Goal: Information Seeking & Learning: Learn about a topic

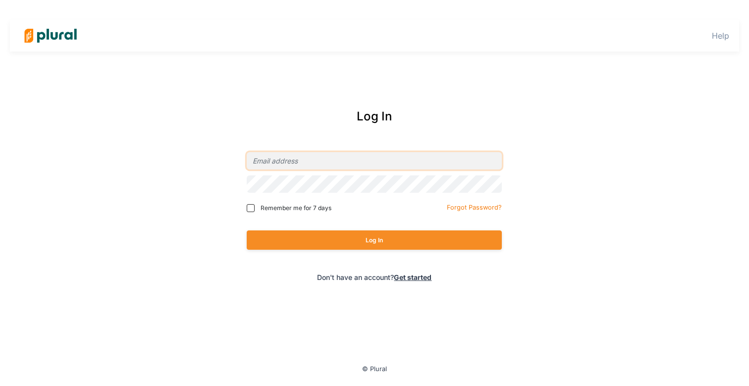
type input "[PERSON_NAME][EMAIL_ADDRESS][DOMAIN_NAME]"
click at [374, 240] on button "Log In" at bounding box center [374, 239] width 255 height 19
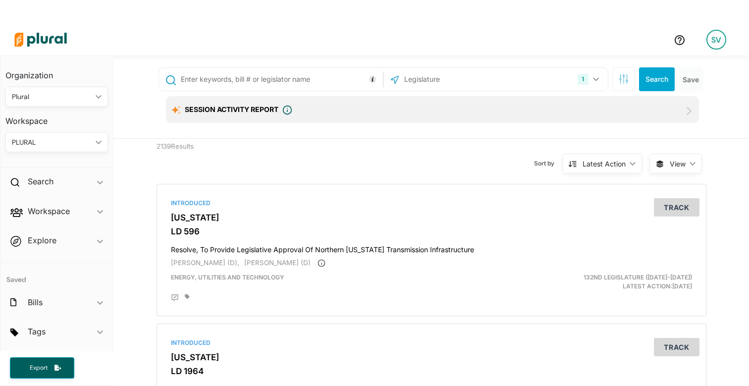
click at [299, 75] on input "text" at bounding box center [280, 79] width 201 height 19
type input "guns"
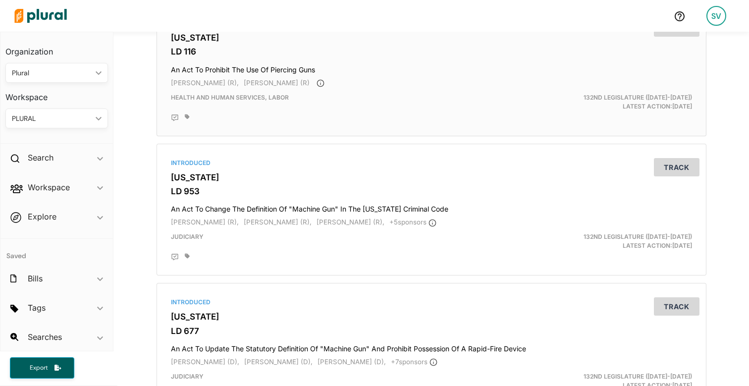
scroll to position [191, 0]
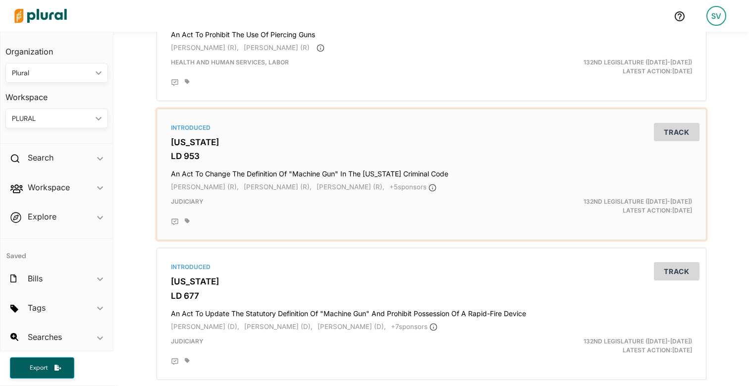
click at [187, 155] on h3 "LD 953" at bounding box center [431, 156] width 521 height 10
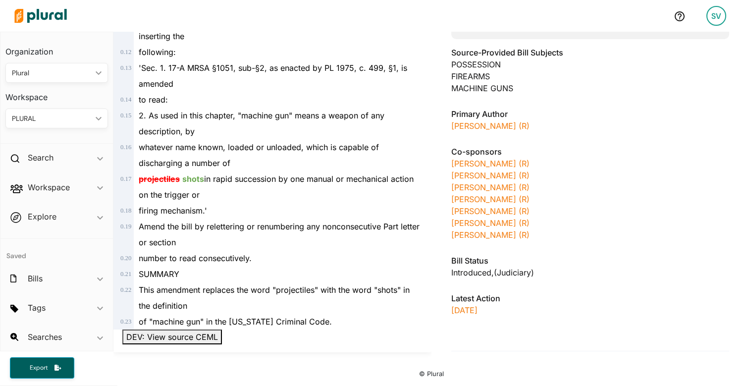
scroll to position [322, 0]
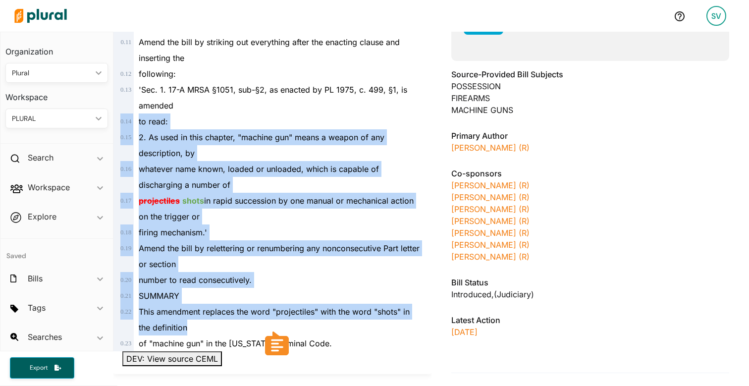
drag, startPoint x: 269, startPoint y: 310, endPoint x: 172, endPoint y: 92, distance: 239.2
click at [172, 92] on div "0 . 2 Date: (Filing No. S- ) 0 . 3 JUDICIARY 0 . 4 Reproduced and distributed u…" at bounding box center [272, 106] width 310 height 492
click at [151, 196] on del "projectiles" at bounding box center [159, 201] width 41 height 10
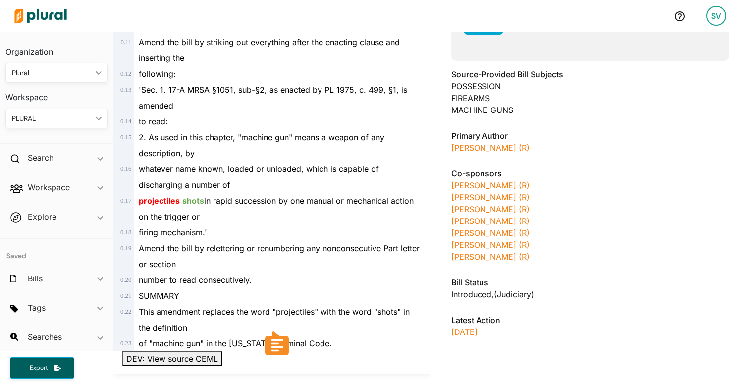
click at [160, 196] on del "projectiles" at bounding box center [159, 201] width 41 height 10
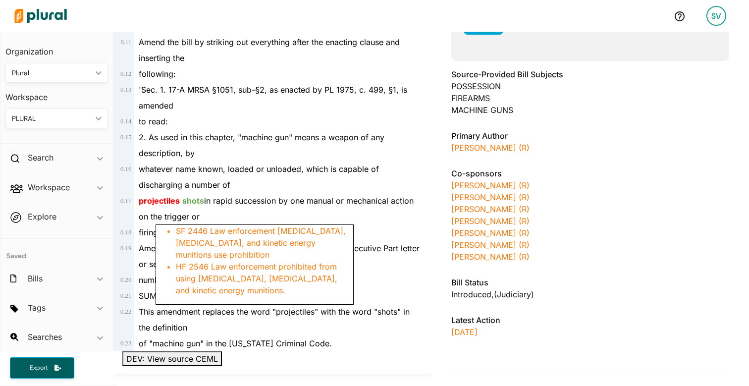
click at [189, 196] on ins "shots" at bounding box center [193, 201] width 22 height 10
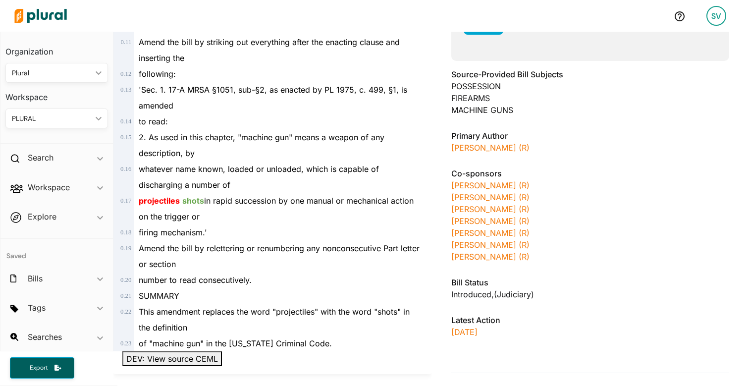
click at [189, 196] on ins "shots" at bounding box center [193, 201] width 22 height 10
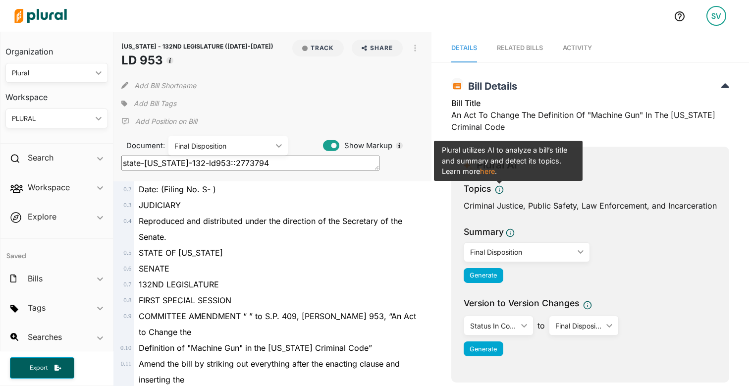
scroll to position [0, 0]
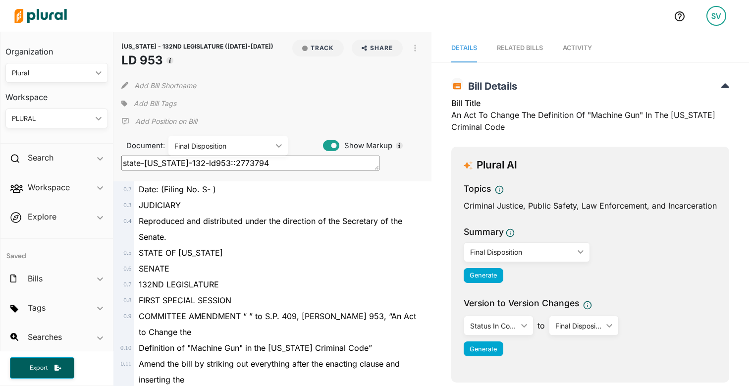
click at [317, 50] on button "Track" at bounding box center [318, 48] width 52 height 17
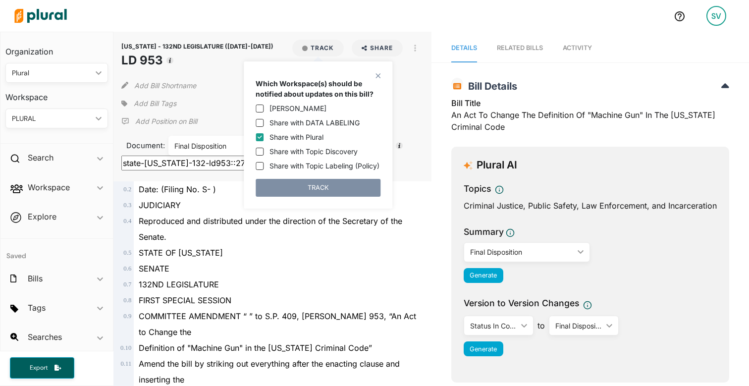
click at [379, 76] on polygon at bounding box center [378, 75] width 8 height 8
